Goal: Use online tool/utility: Use online tool/utility

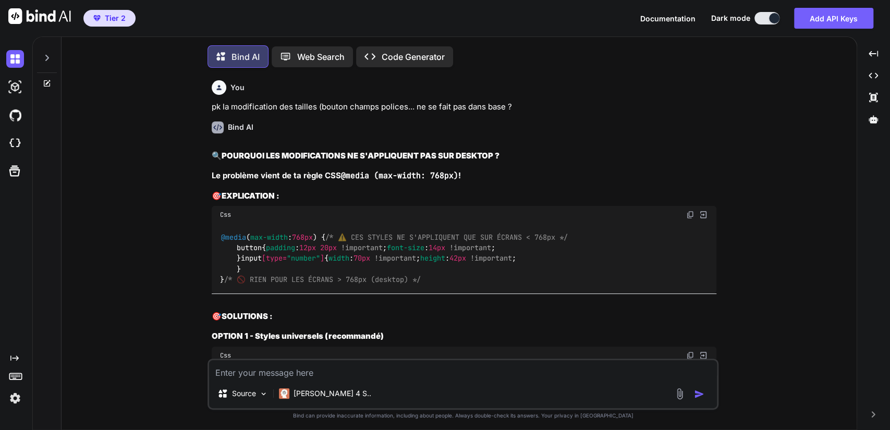
type textarea "x"
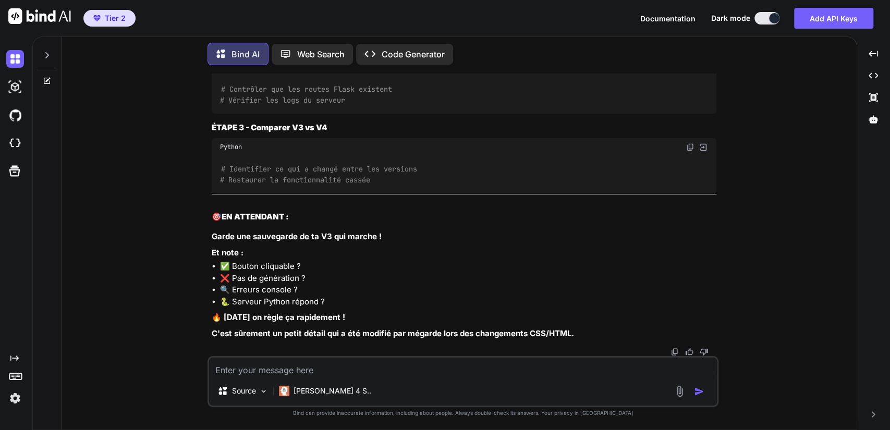
scroll to position [4280, 0]
click at [228, 366] on textarea at bounding box center [463, 366] width 508 height 19
type textarea "c"
type textarea "x"
type textarea "ce"
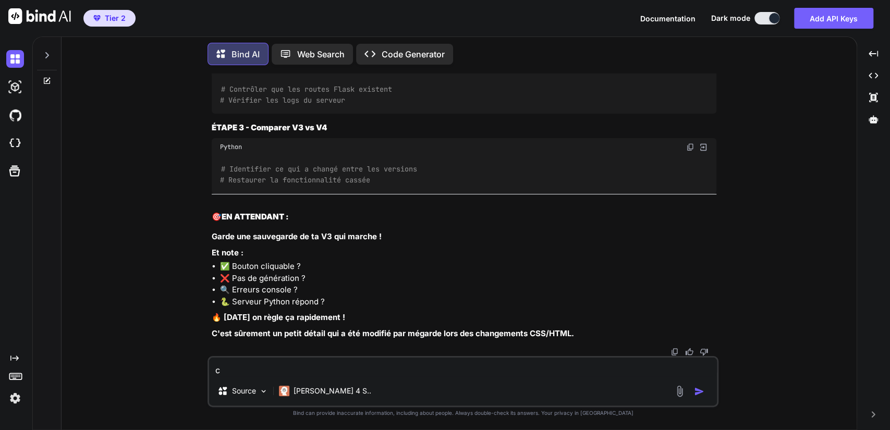
type textarea "x"
type textarea "c"
type textarea "x"
type textarea "l"
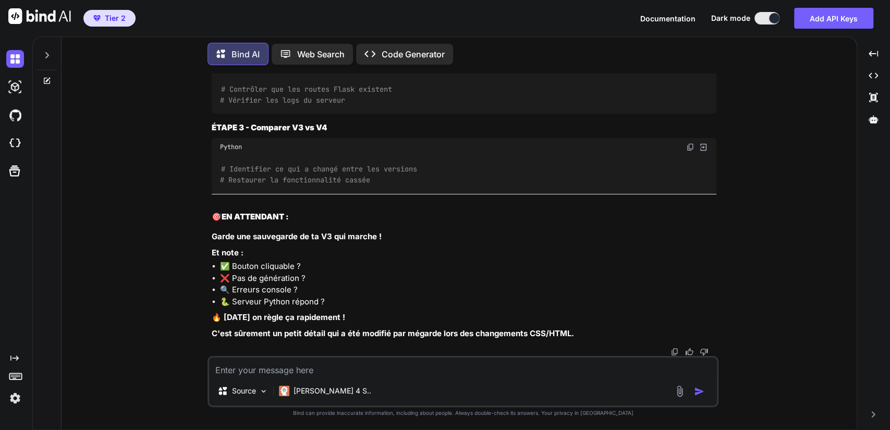
type textarea "x"
type textarea "le"
type textarea "x"
type textarea "le"
type textarea "x"
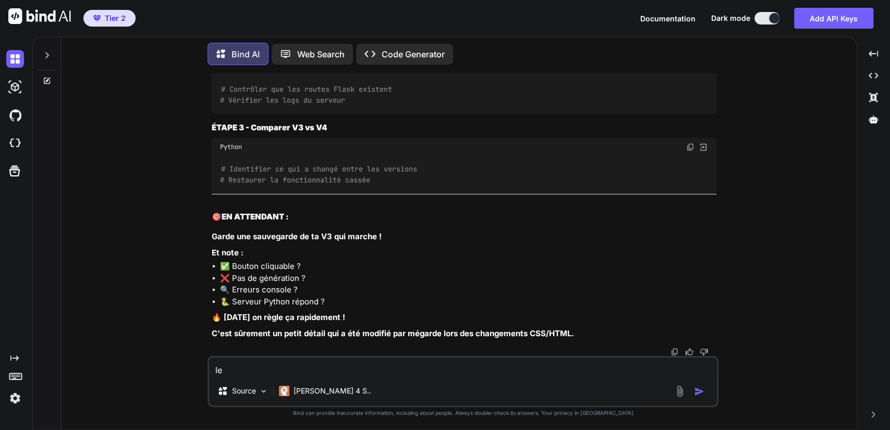
type textarea "le s"
type textarea "x"
type textarea "le su"
type textarea "x"
type textarea "le sup"
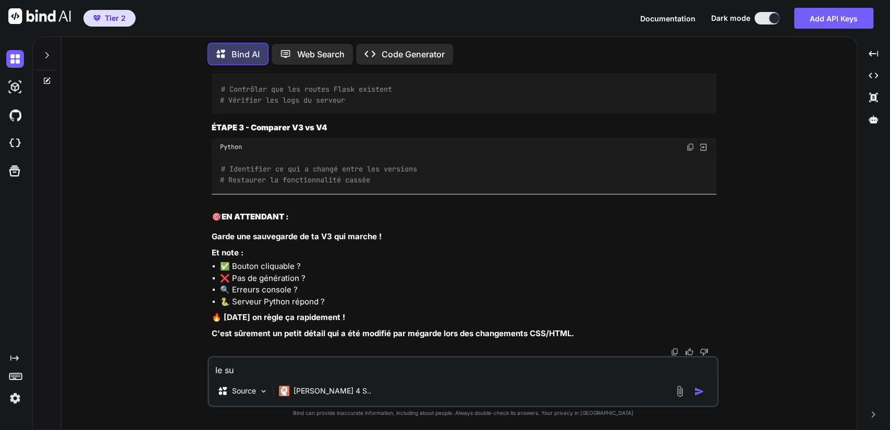
type textarea "x"
type textarea "le supe"
type textarea "x"
type textarea "le super"
type textarea "x"
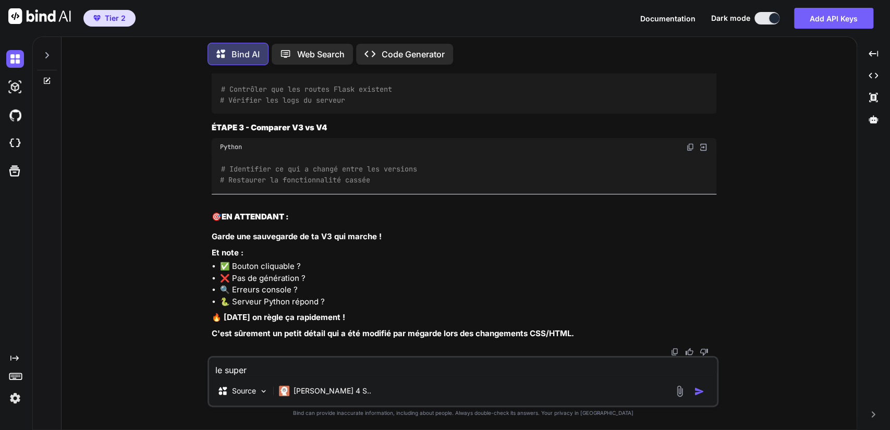
type textarea "le super"
type textarea "x"
type textarea "le super d"
type textarea "x"
type textarea "le super dr"
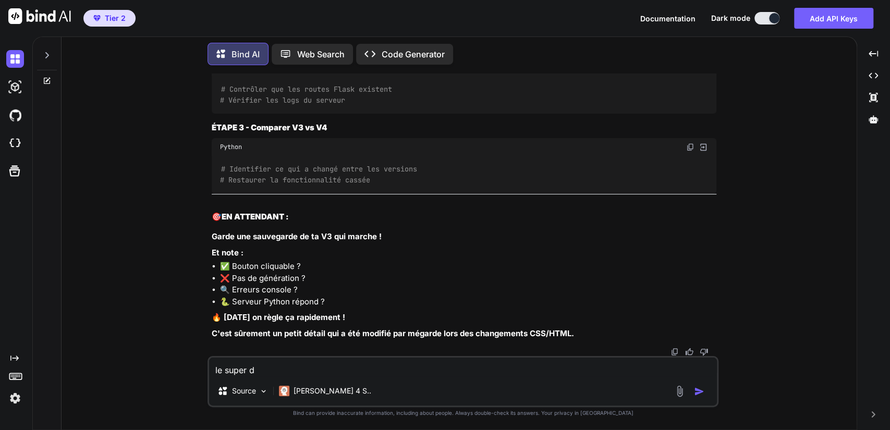
type textarea "x"
type textarea "le super dro"
type textarea "x"
type textarea "le super drop"
type textarea "x"
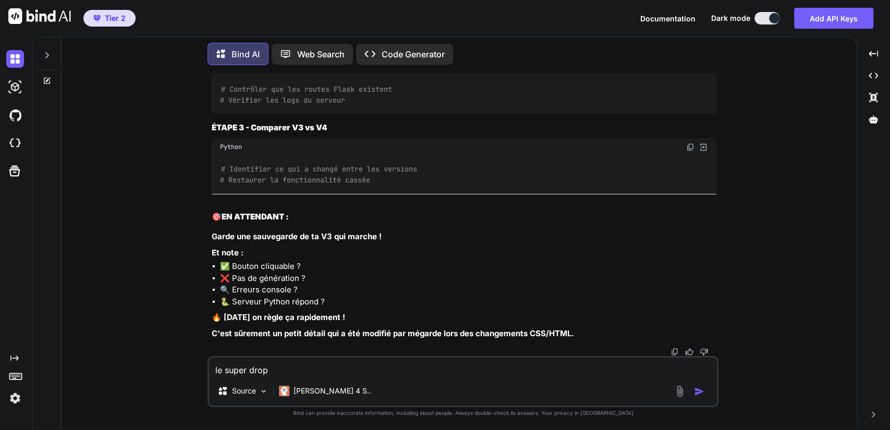
type textarea "le super drop"
type textarea "x"
type textarea "le super drop f"
type textarea "x"
type textarea "le super drop fo"
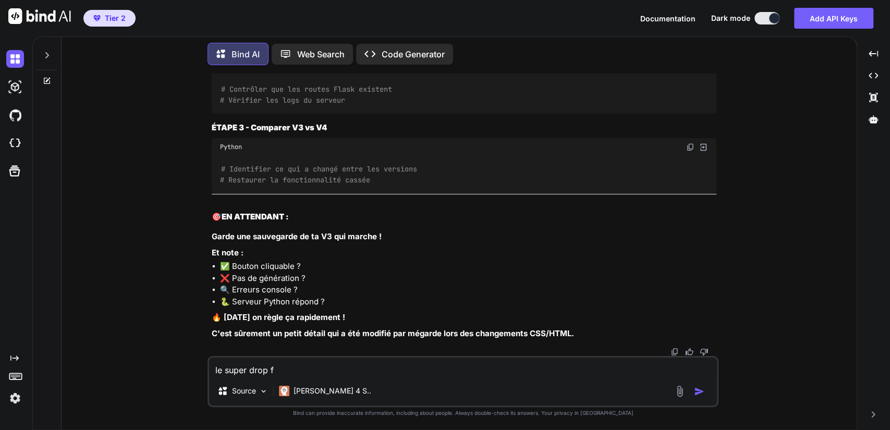
type textarea "x"
type textarea "le super drop foc"
type textarea "x"
type textarea "le super drop focn"
type textarea "x"
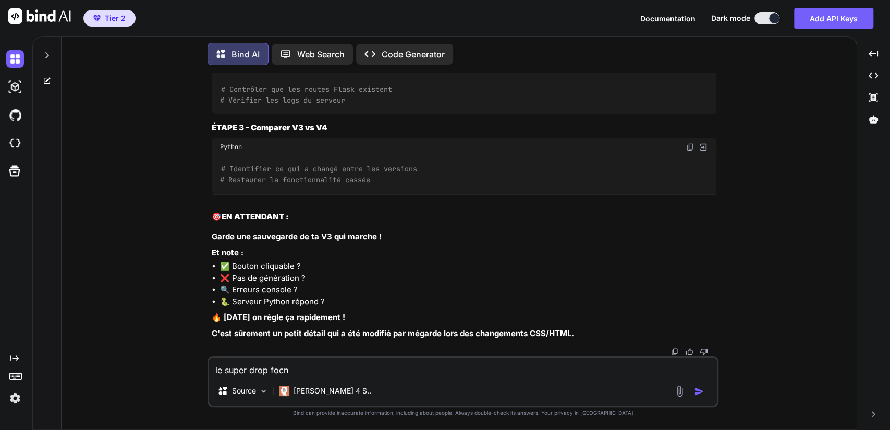
type textarea "le super drop focnt"
type textarea "x"
type textarea "le super drop focnti"
type textarea "x"
type textarea "le super drop focntio"
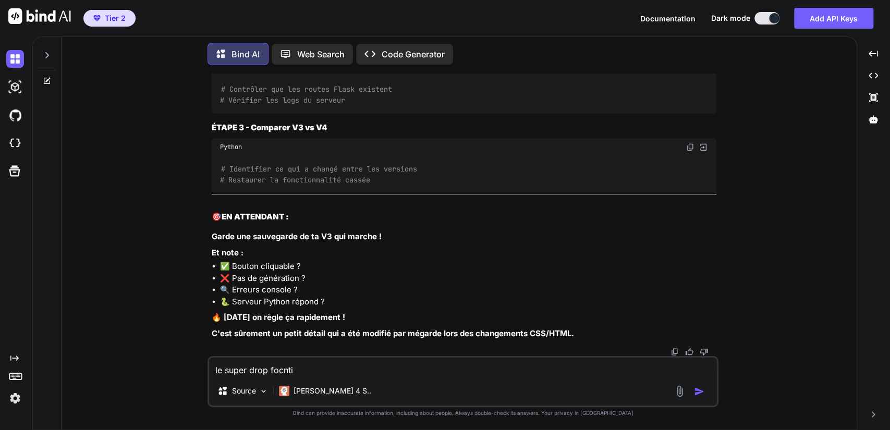
type textarea "x"
type textarea "le super drop focntion"
type textarea "x"
type textarea "le super drop focntionn"
type textarea "x"
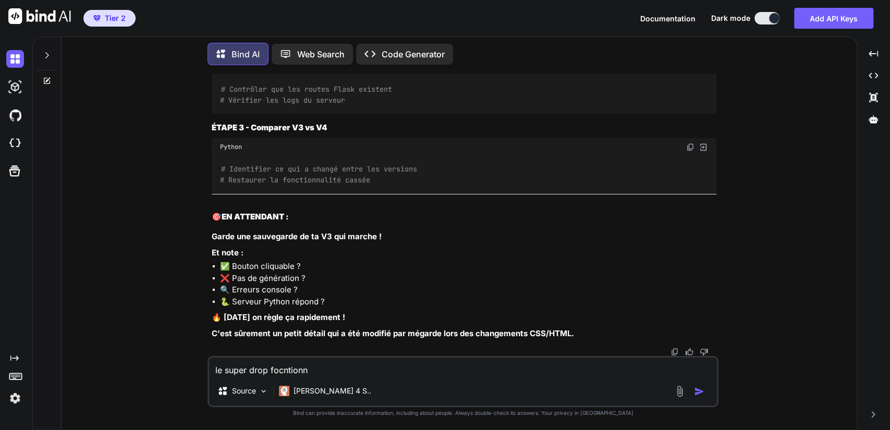
type textarea "le super drop focntionne"
type textarea "x"
type textarea "le super drop focntionne"
type textarea "x"
type textarea "le super drop focntionne j"
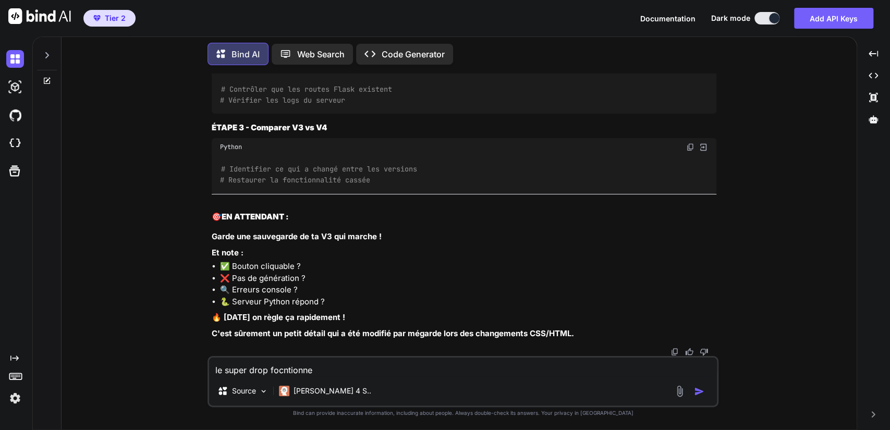
type textarea "x"
type textarea "le super drop focntionne j'"
type textarea "x"
type textarea "le super drop focntionne j'a"
type textarea "x"
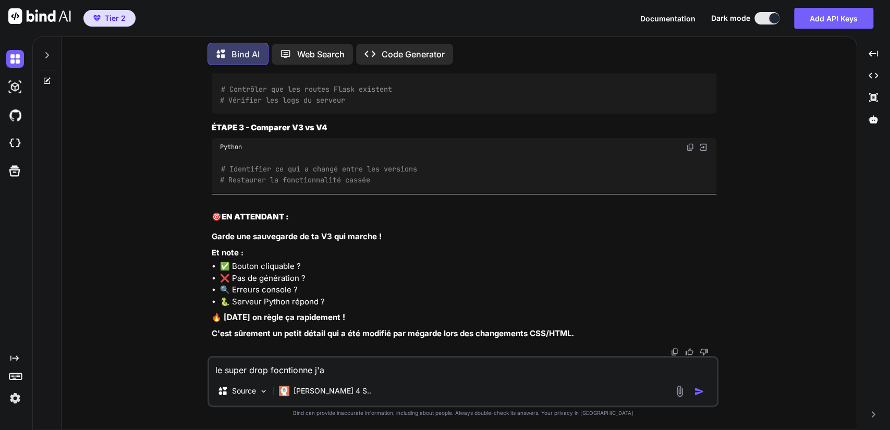
type textarea "le super drop focntionne j'ai"
type textarea "x"
type textarea "le super drop focntionne j'ai"
type textarea "x"
type textarea "le super drop focntionne j'ai l"
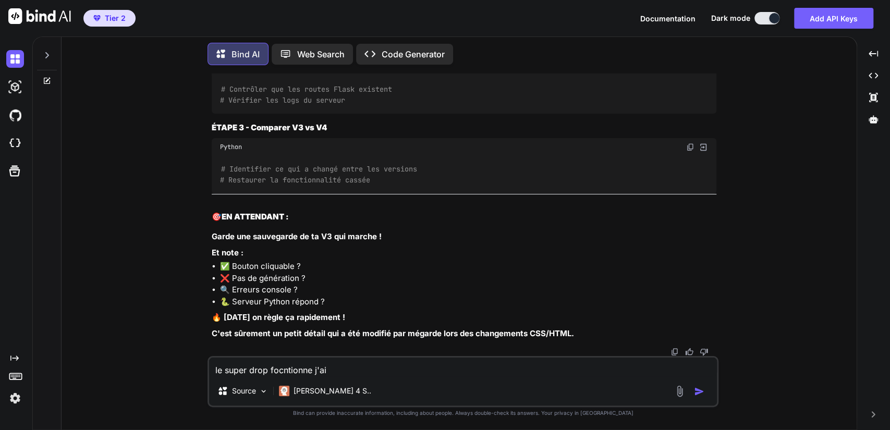
type textarea "x"
type textarea "le super drop focntionne j'ai la"
type textarea "x"
type textarea "le super drop focntionne j'ai la"
type textarea "x"
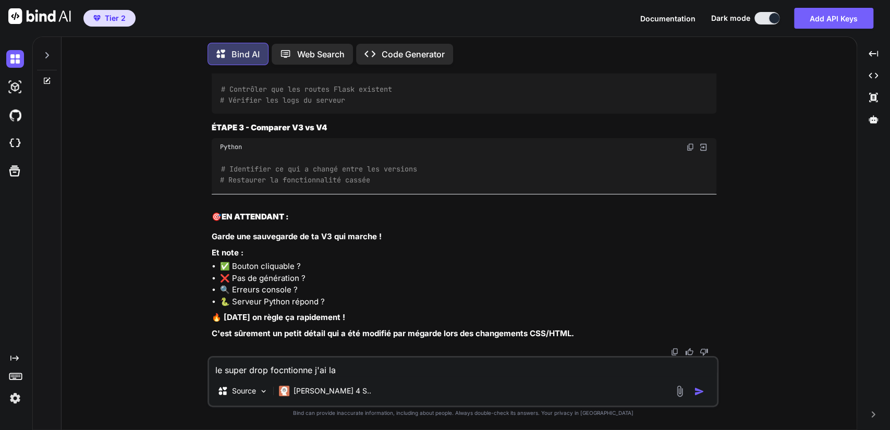
type textarea "le super drop focntionne j'ai la g"
type textarea "x"
type textarea "le super drop focntionne j'ai la gé"
type textarea "x"
type textarea "le super drop focntionne j'ai la gén"
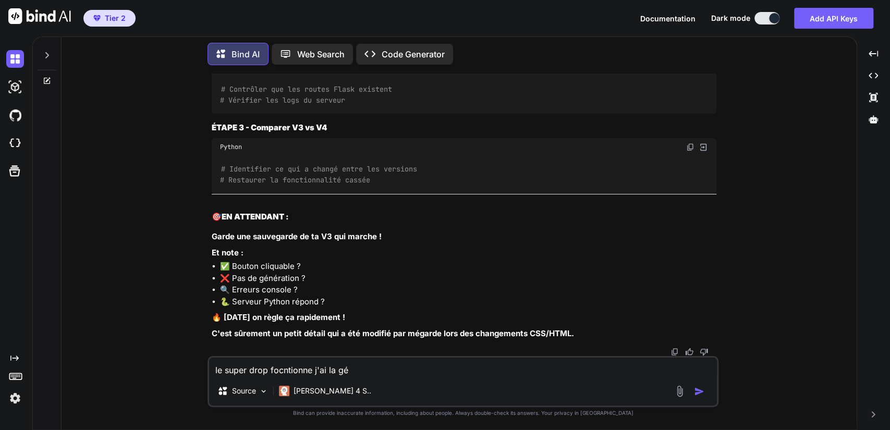
type textarea "x"
type textarea "le super drop focntionne j'ai la géné"
type textarea "x"
type textarea "le super drop focntionne j'ai la génér"
type textarea "x"
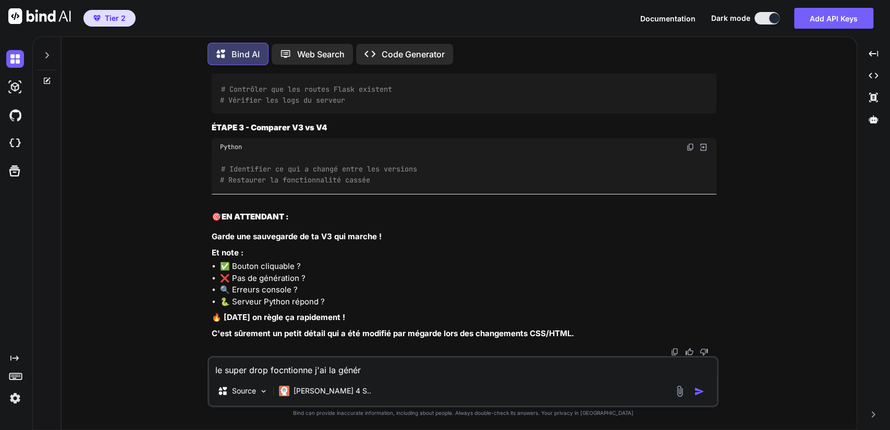
type textarea "le super drop focntionne j'ai la généra"
type textarea "x"
type textarea "le super drop focntionne j'ai la générat"
type textarea "x"
type textarea "le super drop focntionne j'ai la générati"
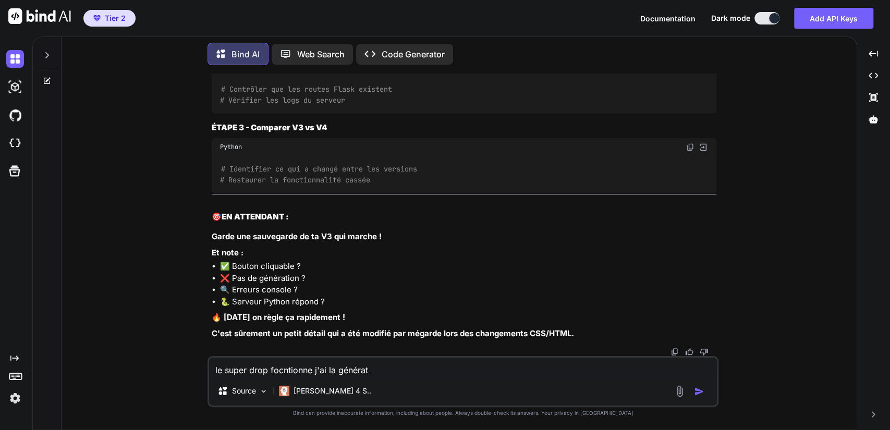
type textarea "x"
type textarea "le super drop focntionne j'ai la génératio"
type textarea "x"
type textarea "le super drop focntionne j'ai la génération"
type textarea "x"
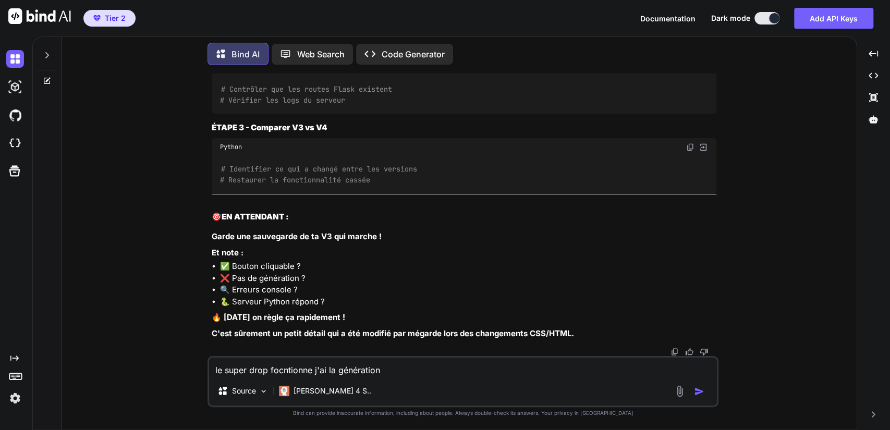
type textarea "le super drop focntionne j'ai la génération"
type textarea "x"
type textarea "le super drop focntionne j'ai la génération e"
type textarea "x"
type textarea "le super drop focntionne j'ai la génération en"
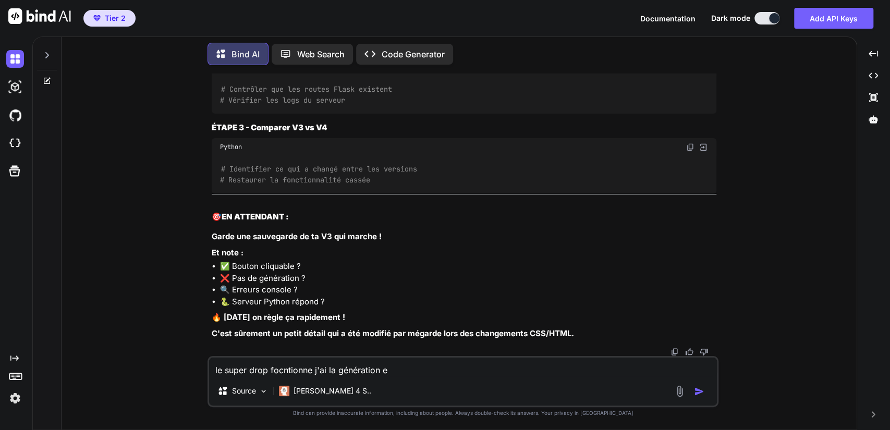
type textarea "x"
type textarea "le super drop focntionne j'ai la génération en"
type textarea "x"
type textarea "le super drop focntionne j'ai la génération en c"
type textarea "x"
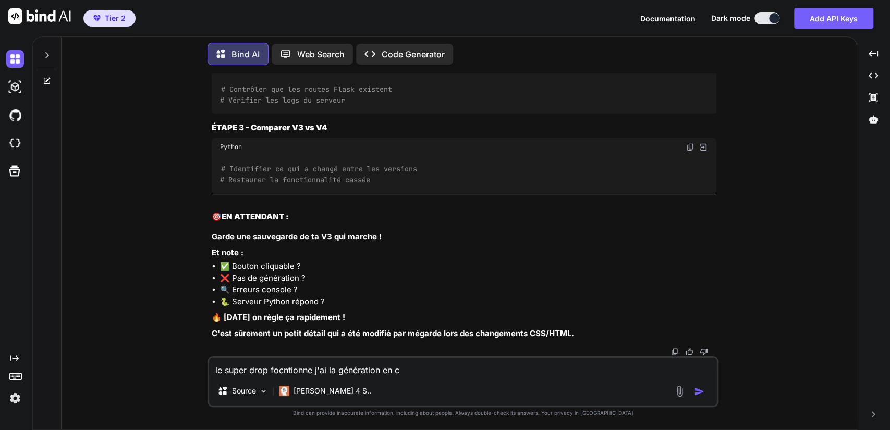
type textarea "le super drop focntionne j'ai la génération en co"
type textarea "x"
type textarea "le super drop focntionne j'ai la génération en cou"
type textarea "x"
type textarea "le super drop focntionne j'ai la génération en cour"
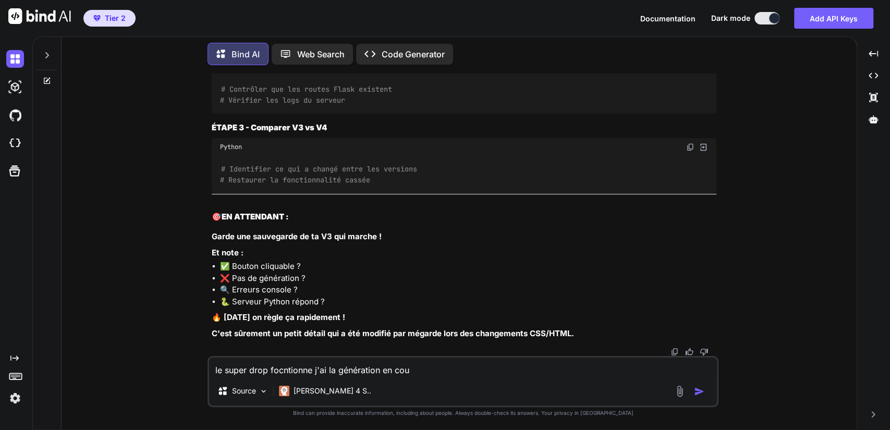
type textarea "x"
type textarea "le super drop focntionne j'ai la génération en cour"
type textarea "x"
type textarea "le super drop focntionne j'ai la génération en cour d"
type textarea "x"
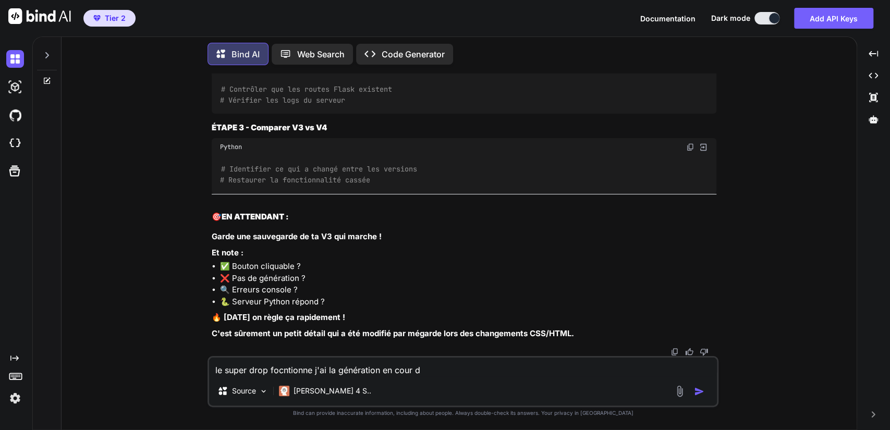
type textarea "le super drop focntionne j'ai la génération en cour de"
type textarea "x"
type textarea "le super drop focntionne j'ai la génération en cour de"
type textarea "x"
type textarea "le super drop focntionne j'ai la génération en cour de s"
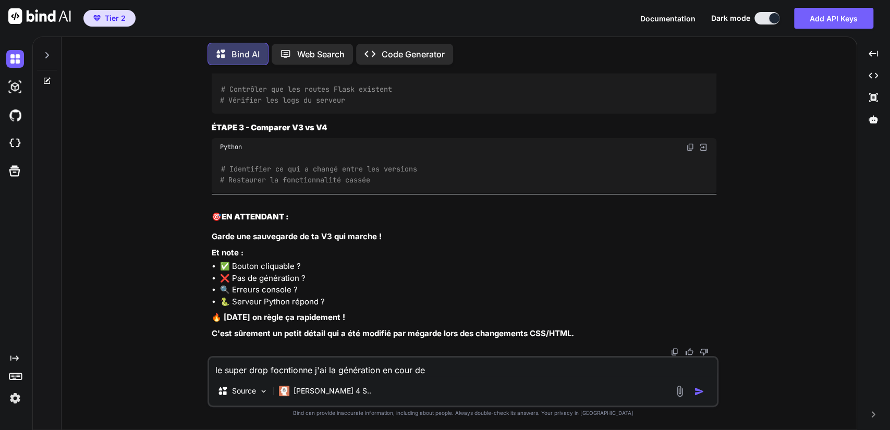
type textarea "x"
type textarea "le super drop focntionne j'ai la génération en cour de sc"
type textarea "x"
type textarea "le super drop focntionne j'ai la génération en cour de scé"
type textarea "x"
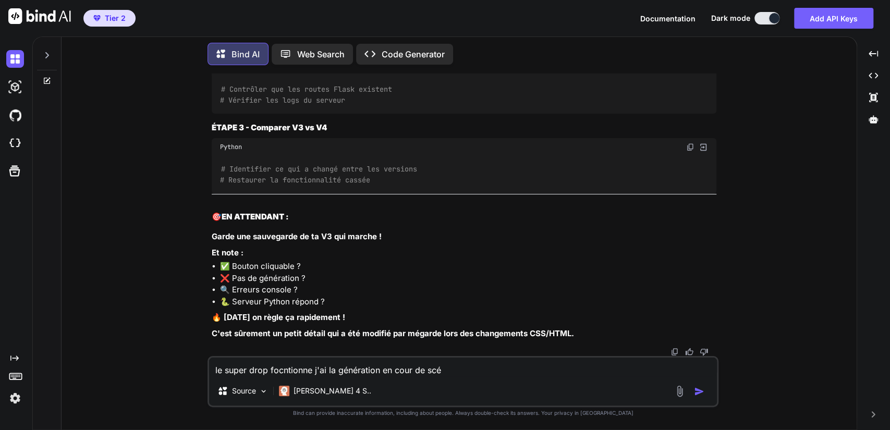
type textarea "le super drop focntionne j'ai la génération en cour de scéa"
type textarea "x"
type textarea "le super drop focntionne j'ai la génération en cour de scéan"
type textarea "x"
type textarea "le super drop focntionne j'ai la génération en cour de scéanc"
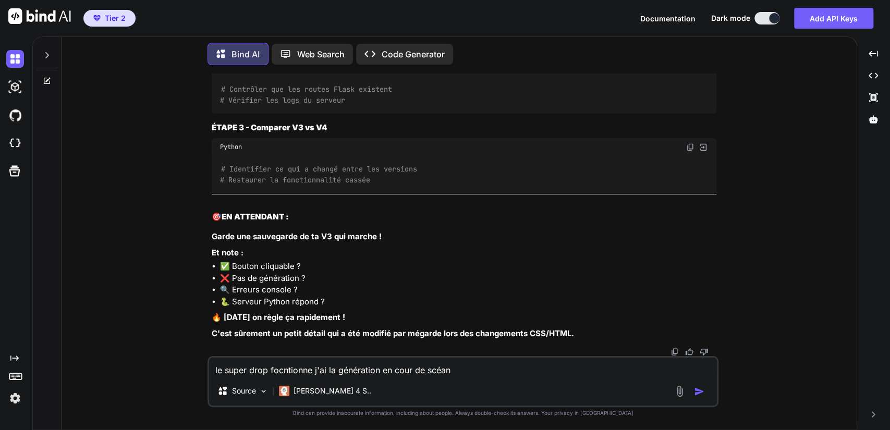
type textarea "x"
type textarea "le super drop focntionne j'ai la génération en cour de scéance"
type textarea "x"
type textarea "le super drop focntionne j'ai la génération en cour de scéance"
type textarea "x"
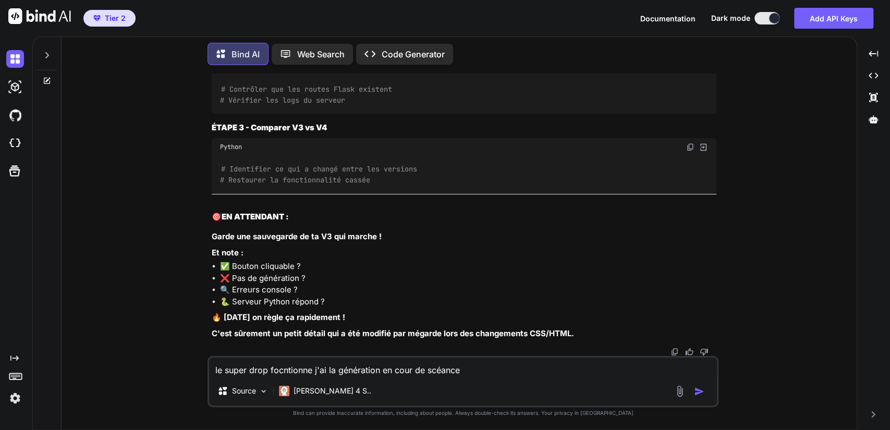
type textarea "le super drop focntionne j'ai la génération en cour de scéance q"
type textarea "x"
type textarea "le super drop focntionne j'ai la génération en cour de scéance qu"
type textarea "x"
type textarea "le super drop focntionne j'ai la génération en cour de scéance qui"
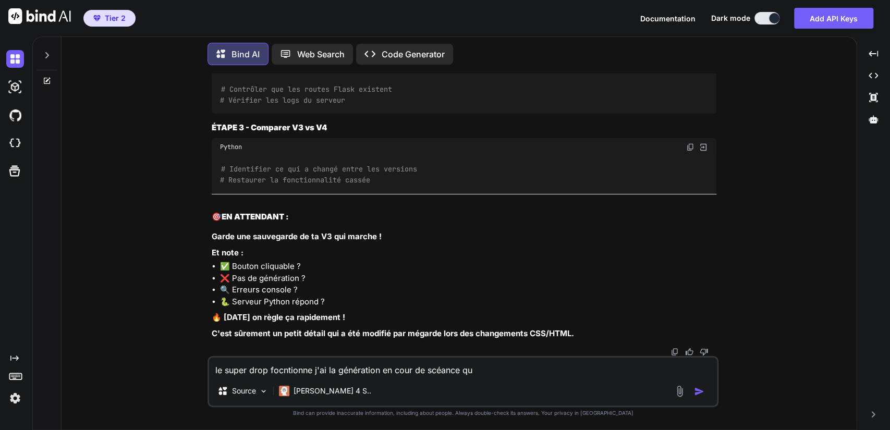
type textarea "x"
type textarea "le super drop focntionne j'ai la génération en cour de scéance qui"
type textarea "x"
type textarea "le super drop focntionne j'ai la génération en cour de scéance qui n"
type textarea "x"
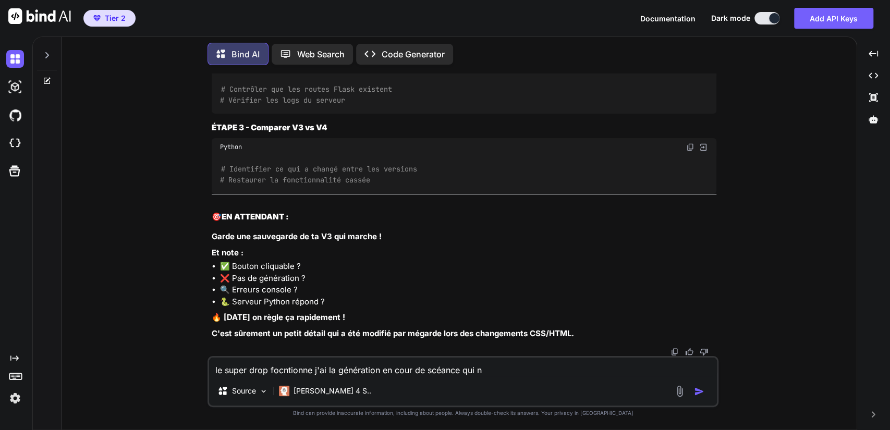
type textarea "le super drop focntionne j'ai la génération en cour de scéance qui ne"
type textarea "x"
type textarea "le super drop focntionne j'ai la génération en cour de scéance qui ne"
type textarea "x"
type textarea "le super drop focntionne j'ai la génération en cour de scéance qui ne f"
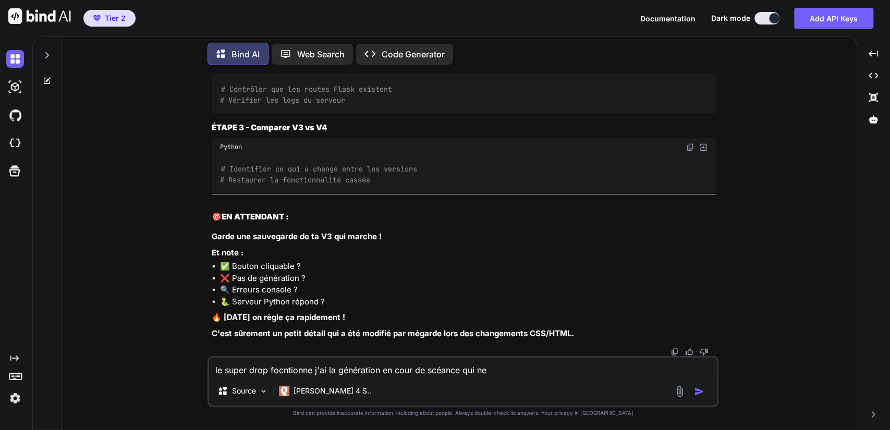
type textarea "x"
type textarea "le super drop focntionne j'ai la génération en cour de scéance qui ne fo"
type textarea "x"
type textarea "le super drop focntionne j'ai la génération en cour de scéance qui ne foc"
type textarea "x"
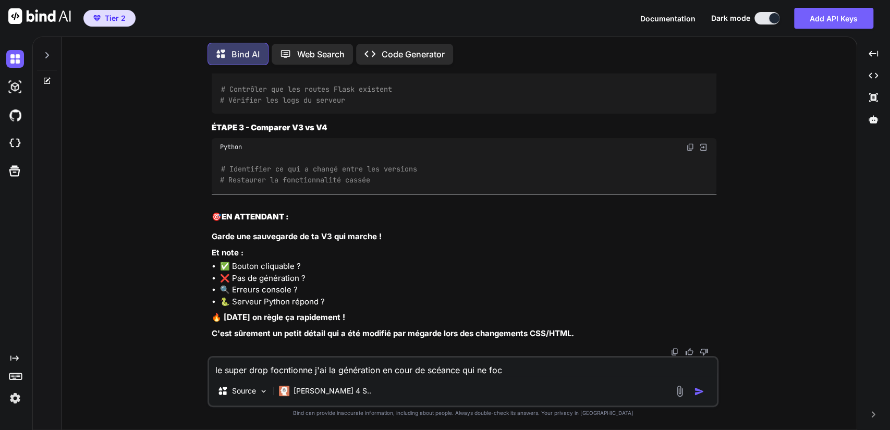
type textarea "le super drop focntionne j'ai la génération en cour de scéance qui ne focn"
type textarea "x"
type textarea "le super drop focntionne j'ai la génération en cour de scéance qui ne focnt"
type textarea "x"
type textarea "le super drop focntionne j'ai la génération en cour de scéance qui ne focnti"
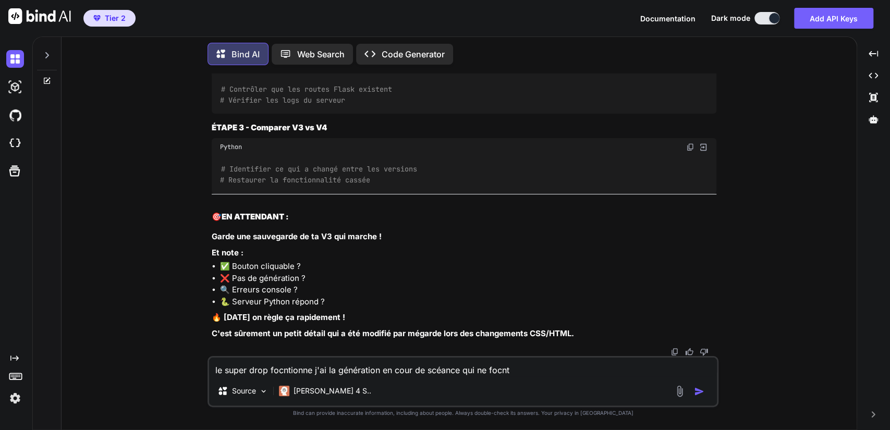
type textarea "x"
type textarea "le super drop focntionne j'ai la génération en cour de scéance qui ne focntio"
type textarea "x"
type textarea "le super drop focntionne j'ai la génération en cour de scéance qui ne focntion"
type textarea "x"
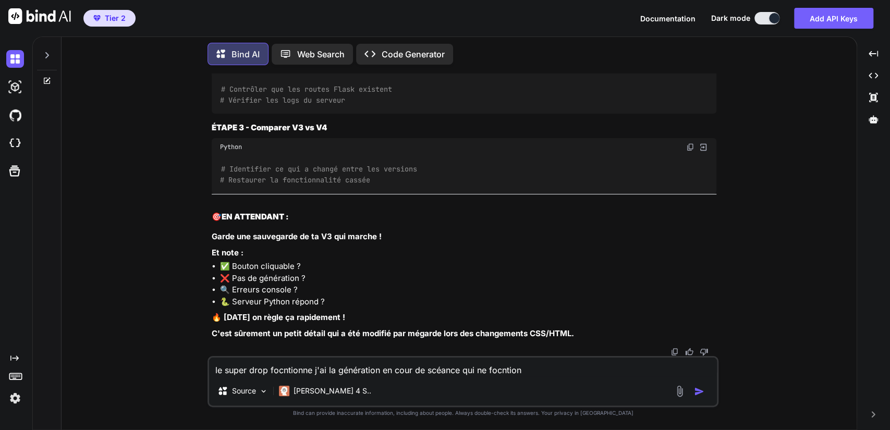
type textarea "le super drop focntionne j'ai la génération en cour de scéance qui ne focntionn"
type textarea "x"
type textarea "le super drop focntionne j'ai la génération en cour de scéance qui ne focntionne"
type textarea "x"
type textarea "le super drop focntionne j'ai la génération en cour de scéance qui ne focntionne"
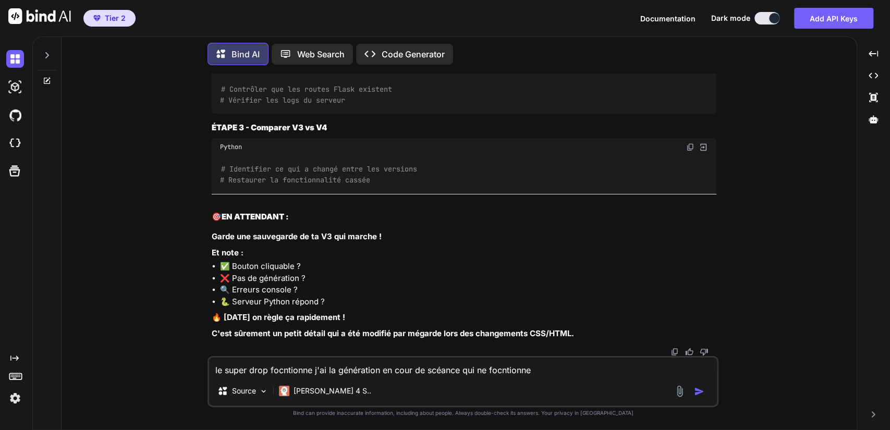
type textarea "x"
type textarea "le super drop focntionne j'ai la génération en cour de scéance qui ne focntionn…"
type textarea "x"
type textarea "le super drop focntionne j'ai la génération en cour de scéance qui ne focntionn…"
type textarea "x"
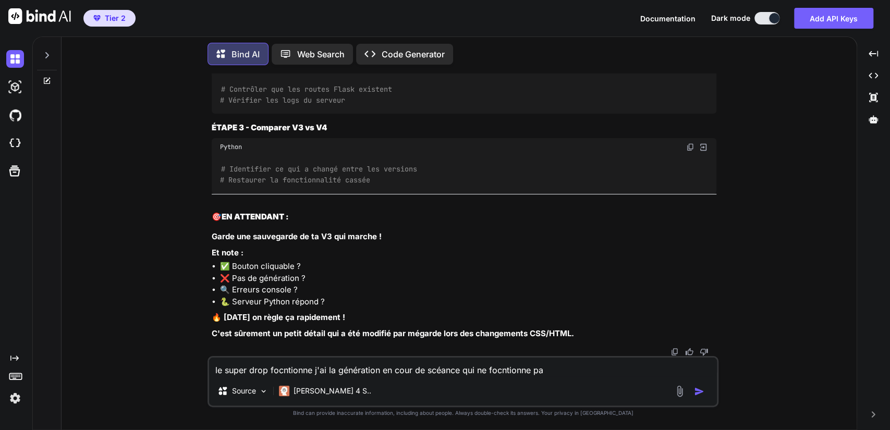
type textarea "le super drop focntionne j'ai la génération en cour de scéance qui ne focntionn…"
type textarea "x"
type textarea "le super drop focntionne j'ai la génération en cour de scéance qui ne focntionn…"
type textarea "x"
type textarea "le super drop focntionne j'ai la génération en cour de scéance qui ne focntionn…"
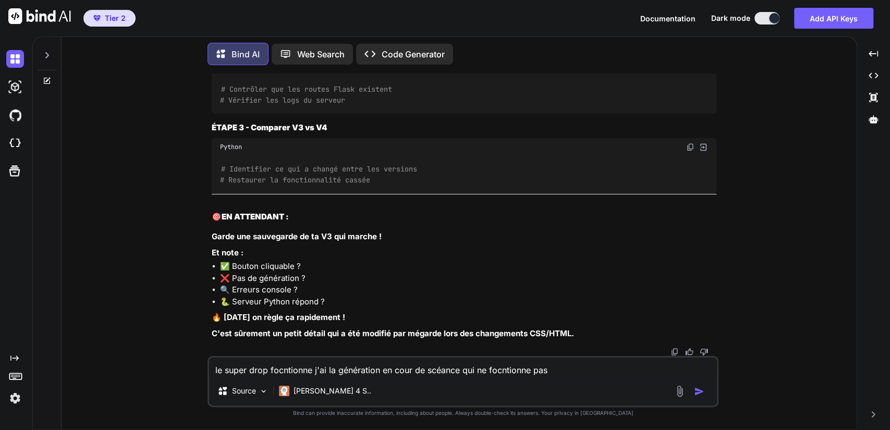
type textarea "x"
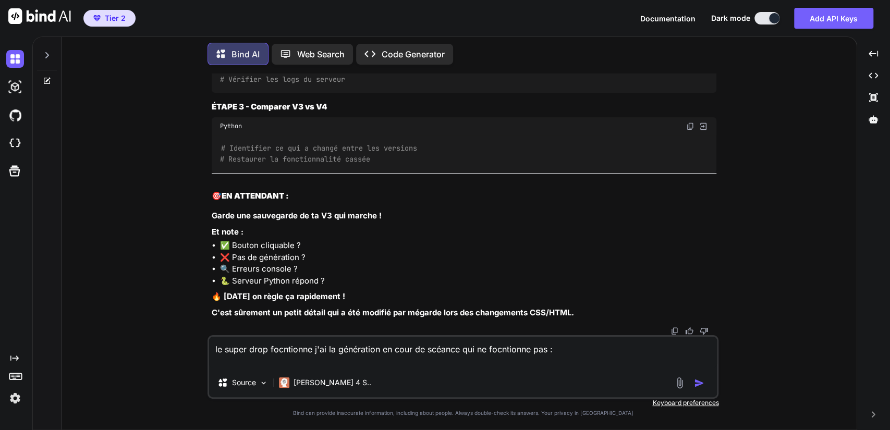
paste textarea "127.0.0.1 - - [20/Aug/2025 19:11:25] "POST /api/generate_superdrop/94 HTTP/1.1"…"
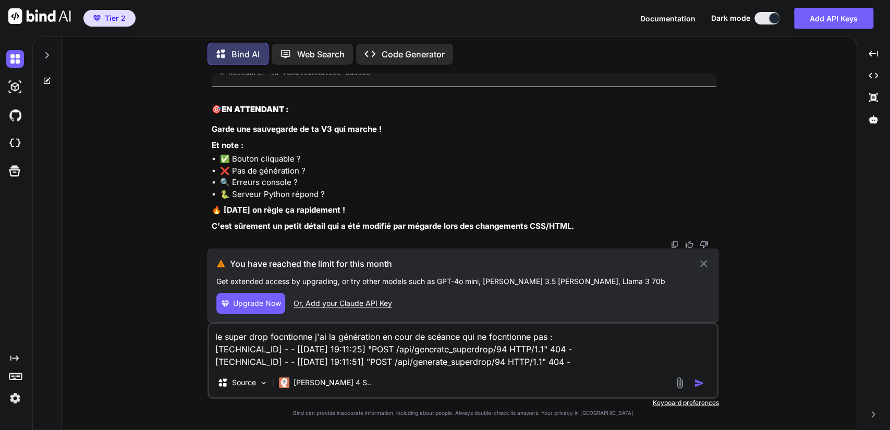
type textarea "le super drop focntionne j'ai la génération en cour de scéance qui ne focntionn…"
click at [547, 264] on icon at bounding box center [703, 263] width 12 height 13
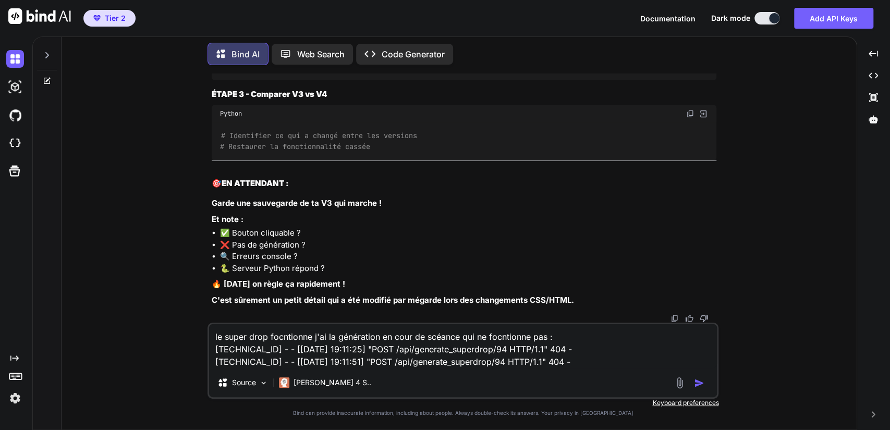
click at [547, 374] on img "button" at bounding box center [699, 383] width 10 height 10
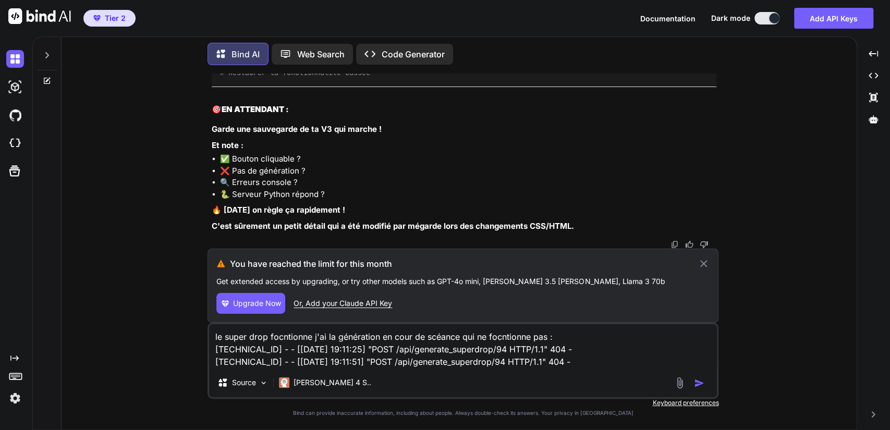
click at [327, 301] on div "Or, Add your Claude API Key" at bounding box center [342, 303] width 98 height 10
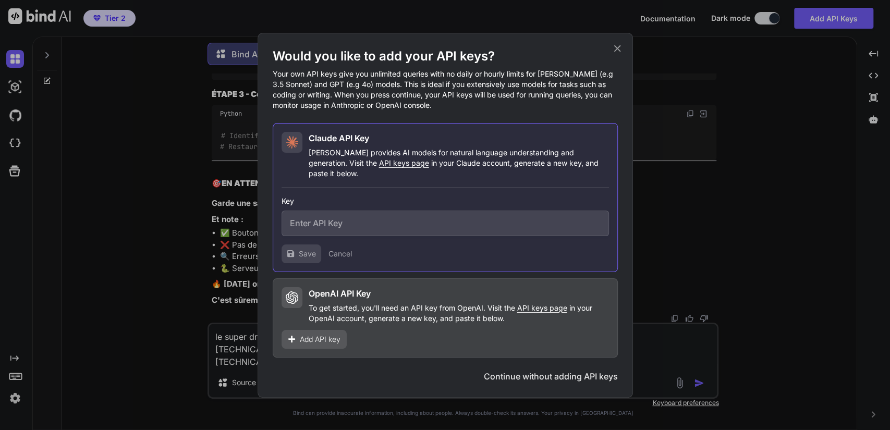
drag, startPoint x: 111, startPoint y: 215, endPoint x: 233, endPoint y: 228, distance: 123.2
click at [111, 215] on div "Would you like to add your API keys? Your own API keys give you unlimited queri…" at bounding box center [445, 215] width 890 height 430
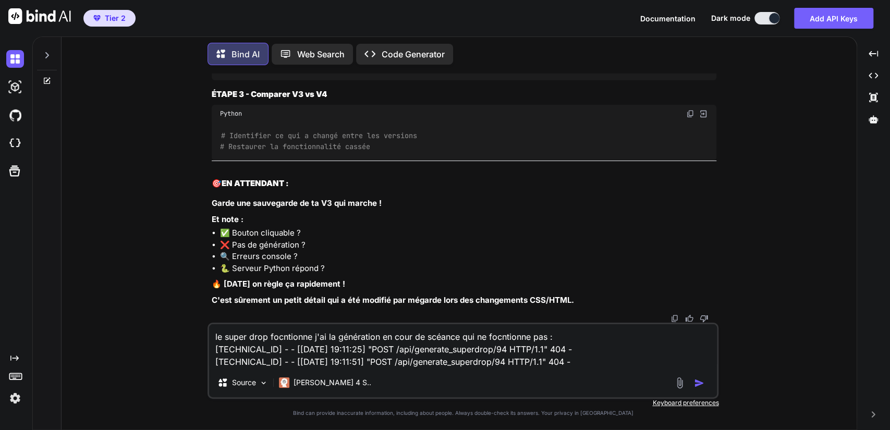
click at [547, 374] on img "button" at bounding box center [699, 383] width 10 height 10
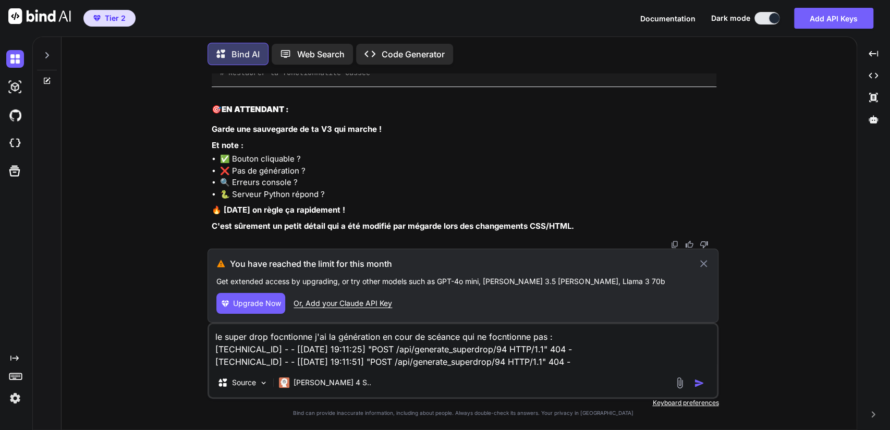
click at [348, 306] on div "Or, Add your Claude API Key" at bounding box center [342, 303] width 98 height 10
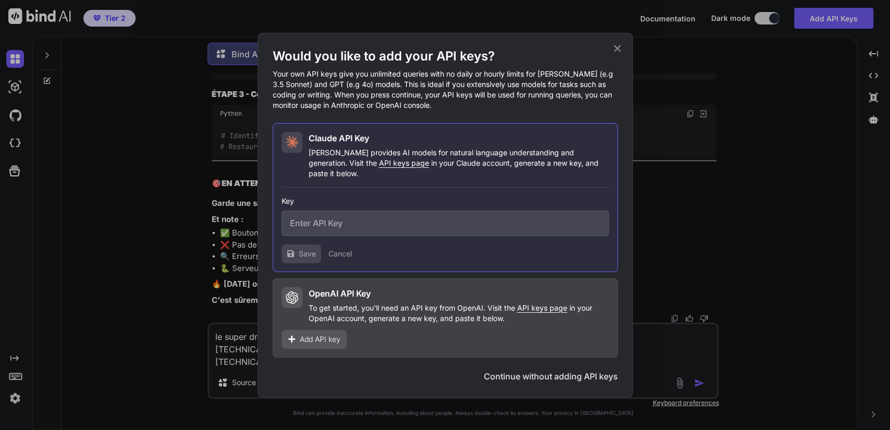
click at [343, 220] on input "text" at bounding box center [444, 224] width 327 height 26
paste input "sk-ant-api03-c0M0w_6gZYHeISeAclvBqfesiEQkIygPy80bTDHtKuZASa8rmlsrZnjXoEqbWJTVTP…"
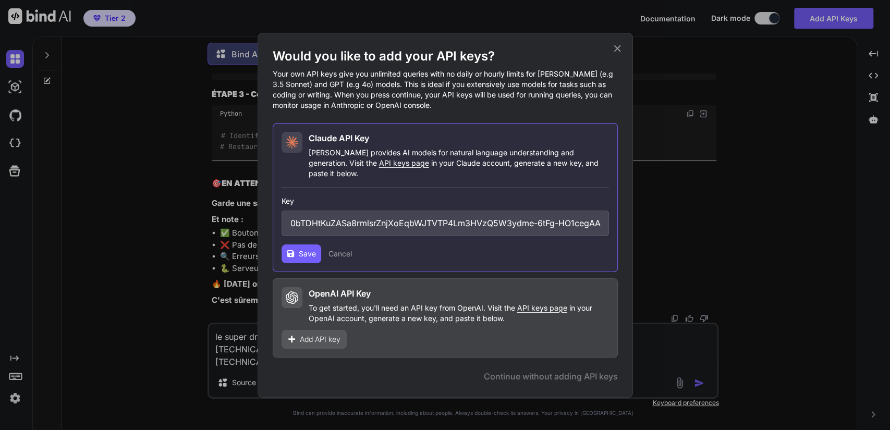
type input "sk-ant-api03-c0M0w_6gZYHeISeAclvBqfesiEQkIygPy80bTDHtKuZASa8rmlsrZnjXoEqbWJTVTP…"
click at [300, 250] on span "Save" at bounding box center [307, 254] width 17 height 10
click at [547, 350] on div "Would you like to add your API keys? Your own API keys give you unlimited queri…" at bounding box center [445, 215] width 890 height 430
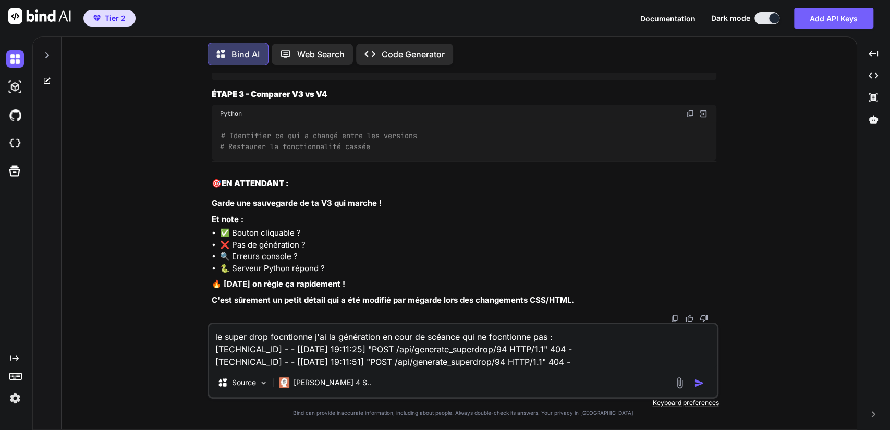
click at [547, 350] on textarea "le super drop focntionne j'ai la génération en cour de scéance qui ne focntionn…" at bounding box center [463, 346] width 508 height 44
click at [547, 374] on img "button" at bounding box center [699, 383] width 10 height 10
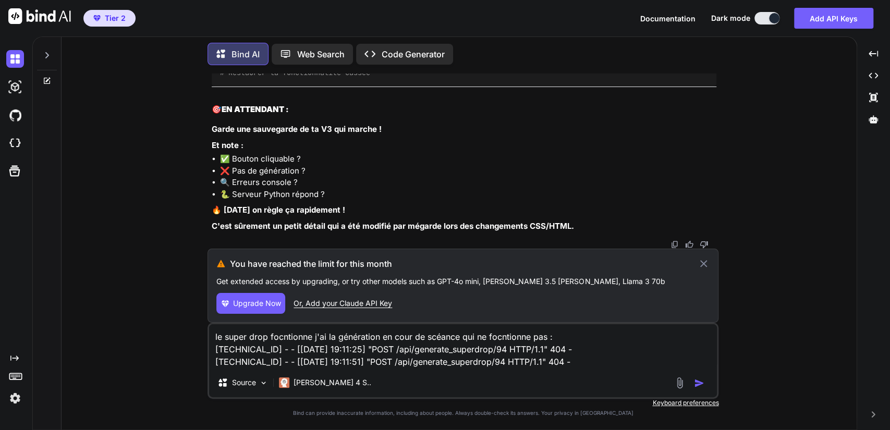
click at [377, 308] on div "Or, Add your Claude API Key" at bounding box center [342, 303] width 98 height 10
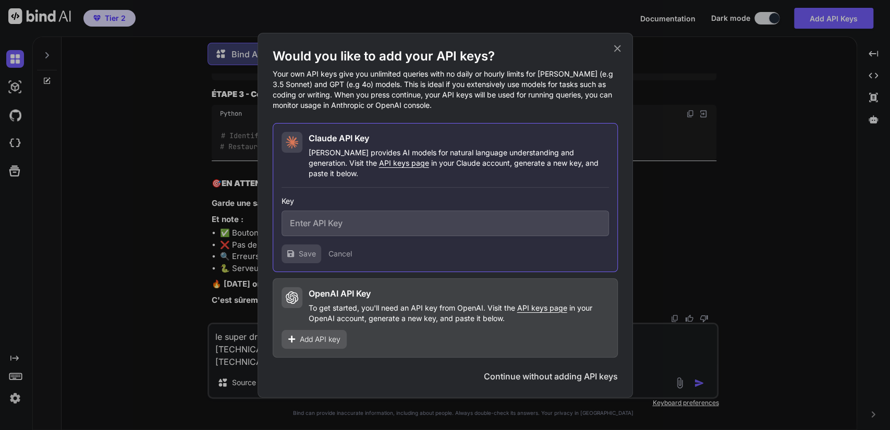
click at [338, 224] on input "text" at bounding box center [444, 224] width 327 height 26
paste input "sk-ant-api03-c0M0w_6gZYHeISeAclvBqfesiEQkIygPy80bTDHtKuZASa8rmlsrZnjXoEqbWJTVTP…"
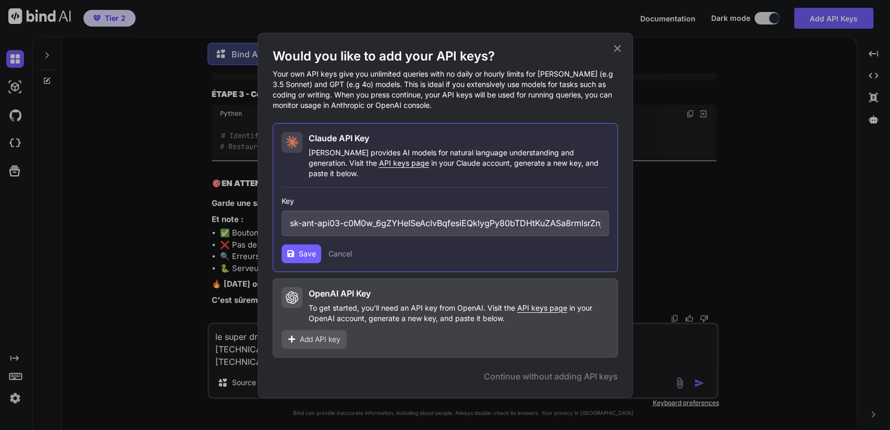
scroll to position [0, 215]
type input "sk-ant-api03-c0M0w_6gZYHeISeAclvBqfesiEQkIygPy80bTDHtKuZASa8rmlsrZnjXoEqbWJTVTP…"
click at [309, 249] on span "Save" at bounding box center [307, 254] width 17 height 10
click at [119, 314] on div "Would you like to add your API keys? Your own API keys give you unlimited queri…" at bounding box center [445, 215] width 890 height 430
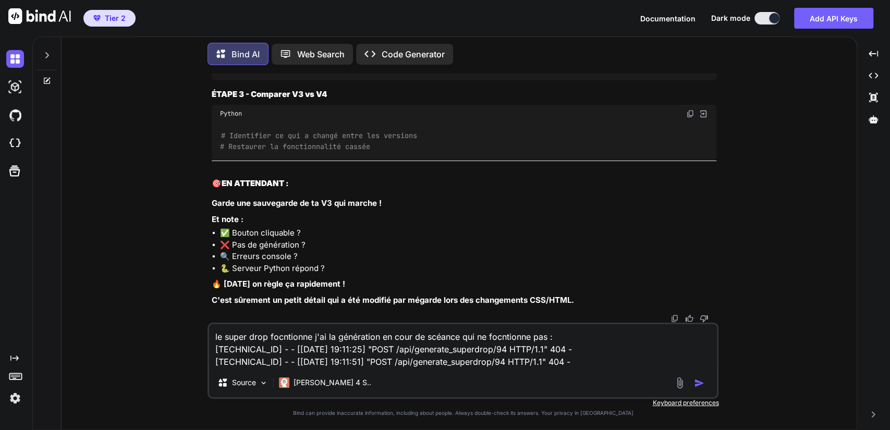
click at [547, 374] on img "button" at bounding box center [699, 383] width 10 height 10
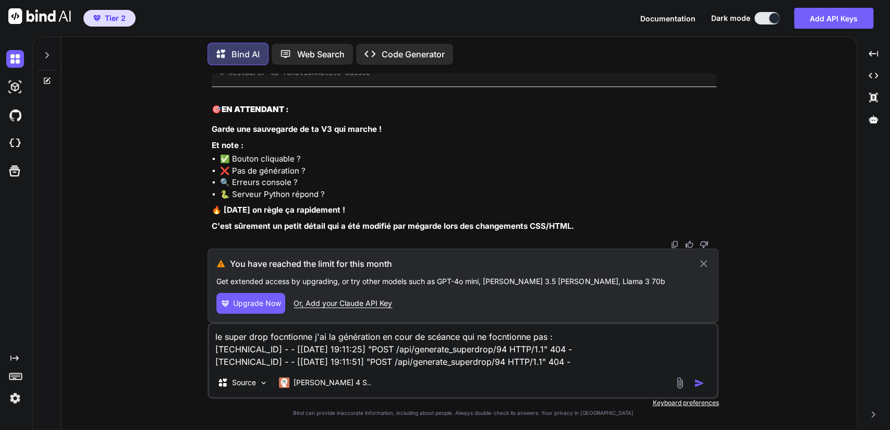
click at [547, 374] on img "button" at bounding box center [699, 383] width 10 height 10
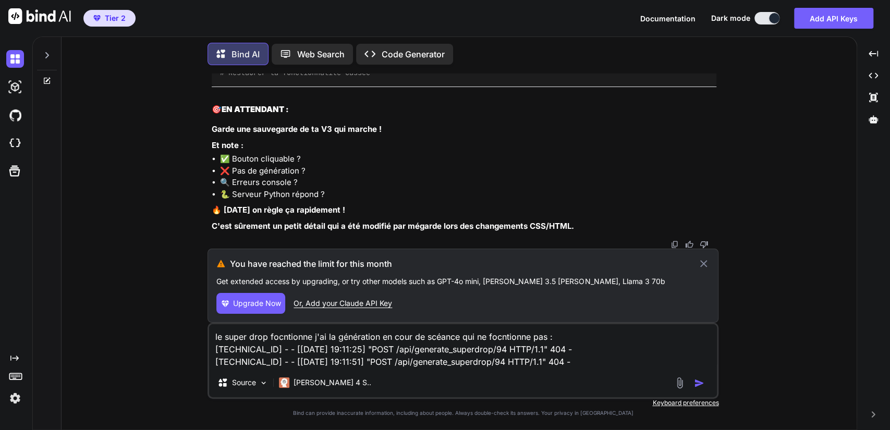
click at [17, 17] on img at bounding box center [39, 16] width 63 height 16
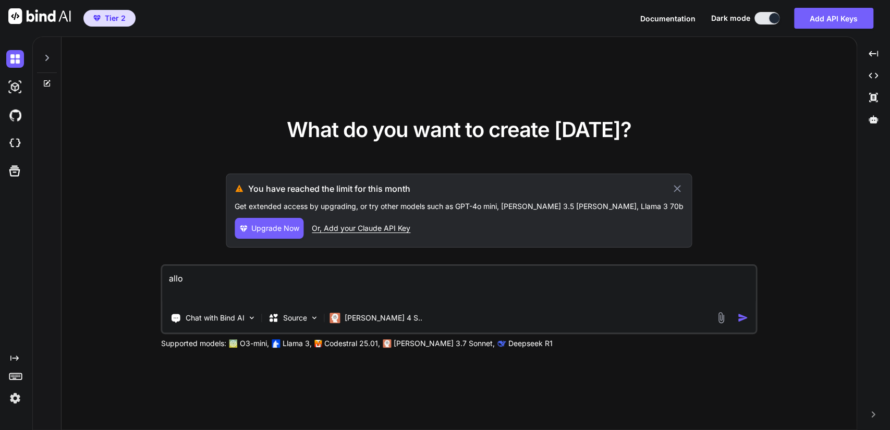
click at [43, 81] on icon at bounding box center [47, 83] width 8 height 8
click at [45, 82] on icon at bounding box center [47, 83] width 8 height 8
click at [547, 187] on icon at bounding box center [676, 188] width 7 height 7
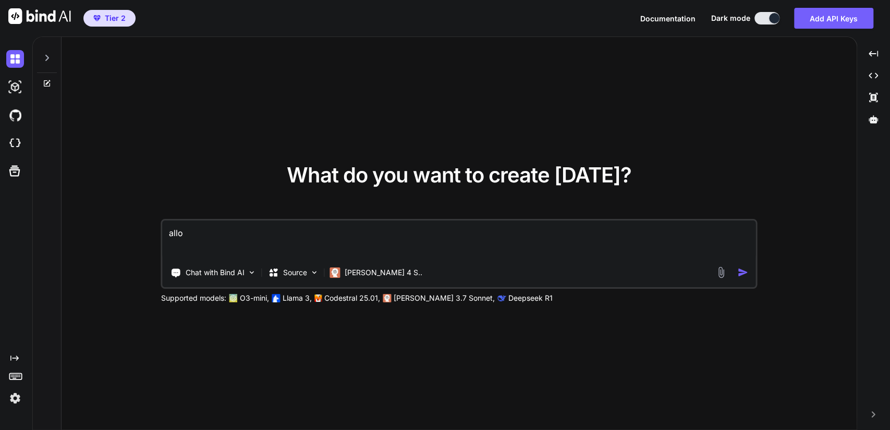
click at [48, 80] on icon at bounding box center [47, 83] width 8 height 8
click at [17, 137] on img at bounding box center [15, 143] width 18 height 18
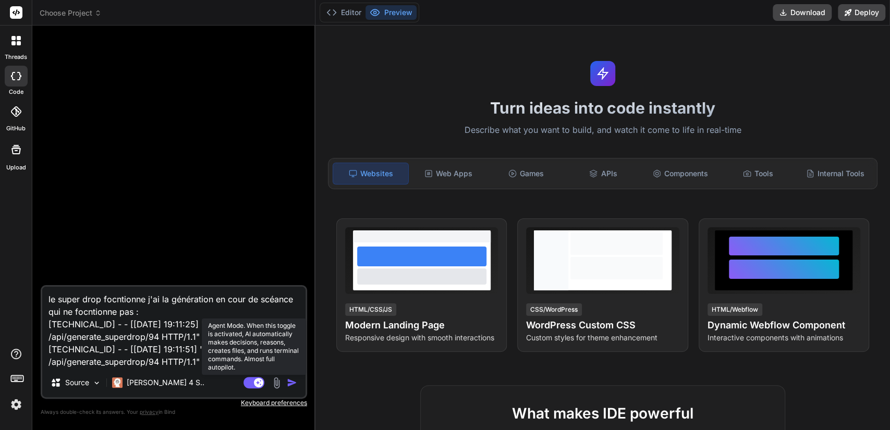
click at [248, 384] on rect at bounding box center [253, 382] width 21 height 11
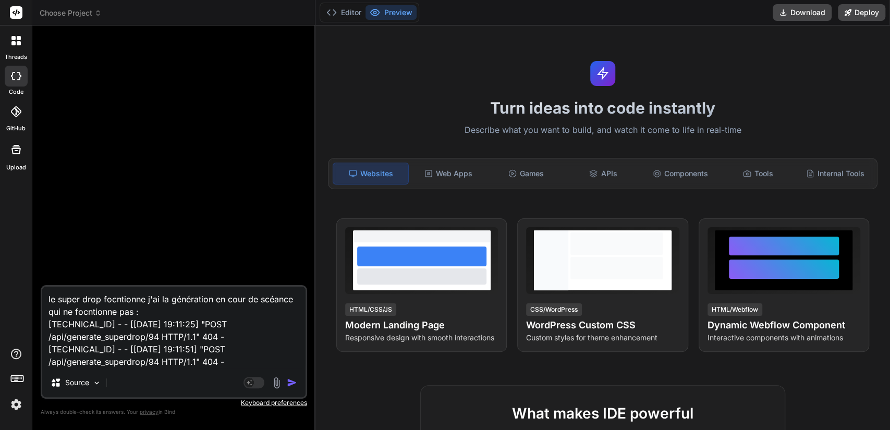
click at [293, 386] on img "button" at bounding box center [292, 382] width 10 height 10
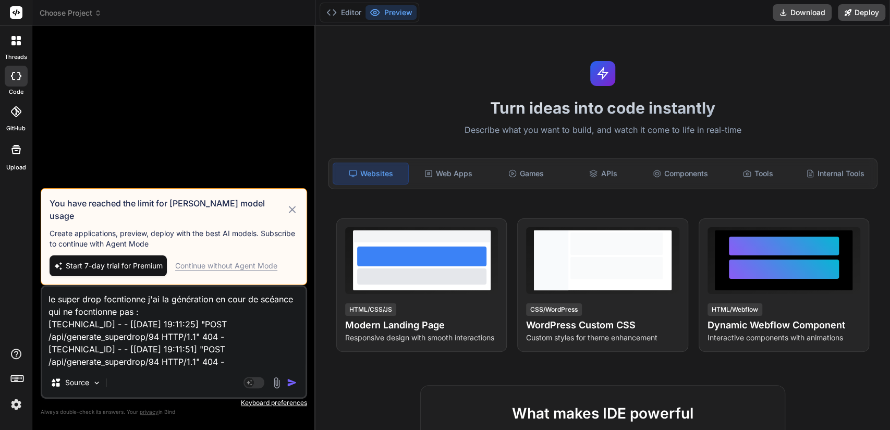
click at [291, 213] on icon at bounding box center [292, 209] width 7 height 7
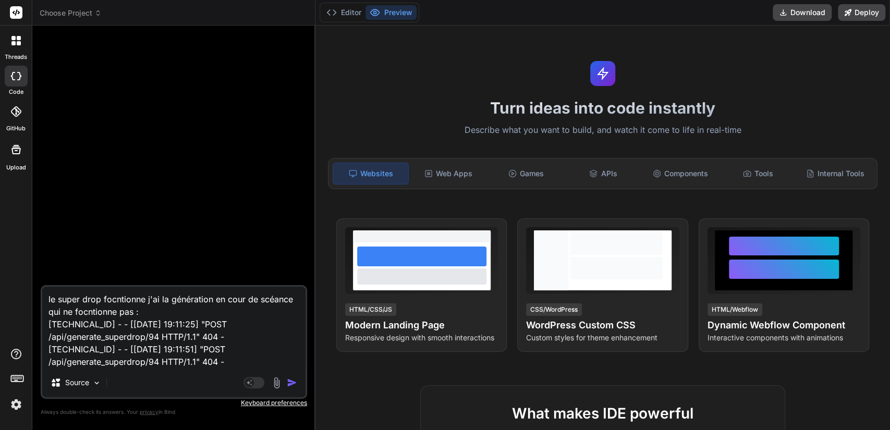
click at [294, 384] on img "button" at bounding box center [292, 382] width 10 height 10
type textarea "x"
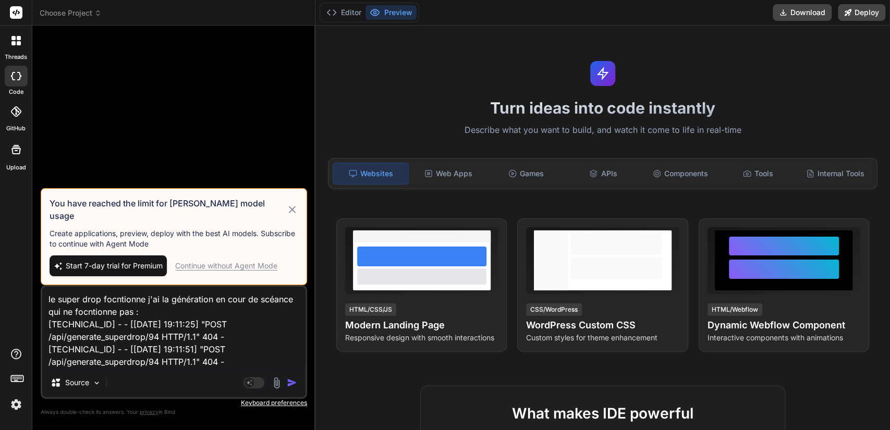
click at [294, 384] on img "button" at bounding box center [292, 382] width 10 height 10
drag, startPoint x: 219, startPoint y: 350, endPoint x: 36, endPoint y: 282, distance: 194.6
click at [36, 282] on div "Bind AI Web Search Created with Pixso. Code Generator You have reached the limi…" at bounding box center [173, 228] width 283 height 404
